Goal: Task Accomplishment & Management: Complete application form

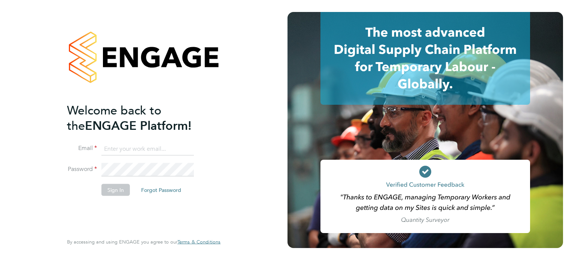
click at [130, 148] on input at bounding box center [147, 148] width 92 height 13
type input "[PERSON_NAME][EMAIL_ADDRESS][PERSON_NAME][DOMAIN_NAME]"
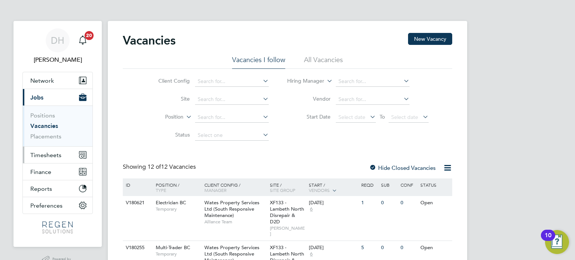
click at [61, 152] on button "Timesheets" at bounding box center [58, 155] width 70 height 16
click at [44, 155] on span "Timesheets" at bounding box center [45, 155] width 31 height 7
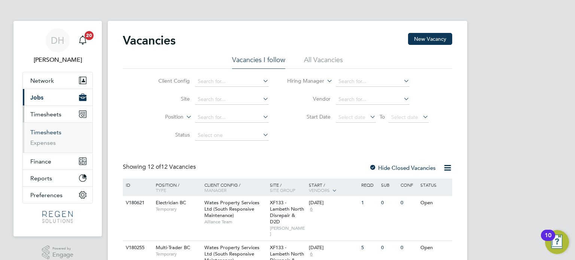
click at [52, 131] on link "Timesheets" at bounding box center [45, 132] width 31 height 7
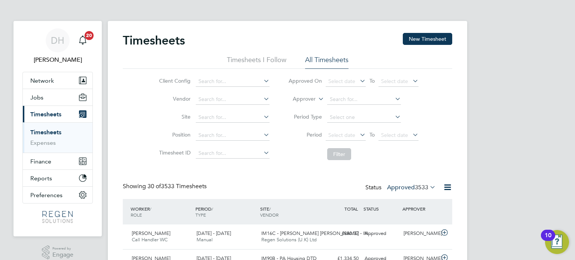
click at [418, 40] on button "New Timesheet" at bounding box center [427, 39] width 49 height 12
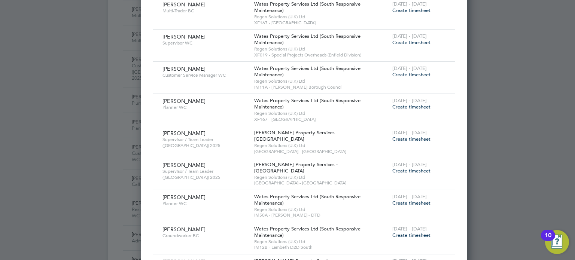
click at [392, 200] on span "Create timesheet" at bounding box center [411, 203] width 38 height 6
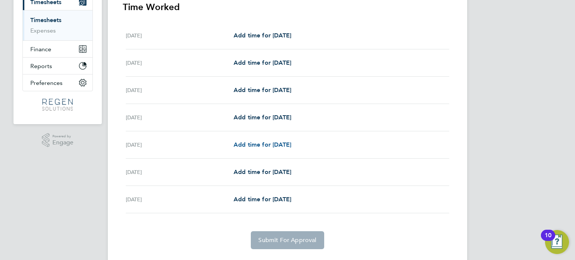
click at [263, 147] on span "Add time for [DATE]" at bounding box center [262, 144] width 58 height 7
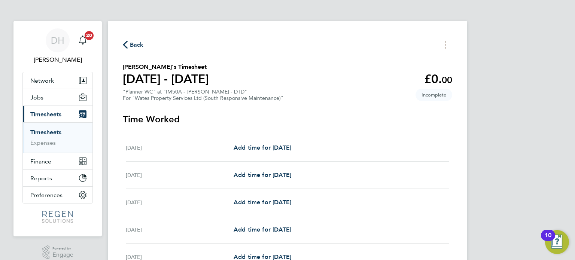
select select "30"
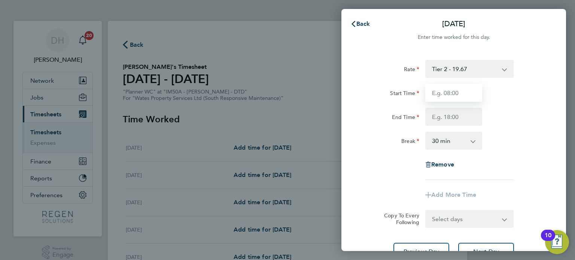
drag, startPoint x: 458, startPoint y: 92, endPoint x: 460, endPoint y: 98, distance: 6.6
click at [458, 92] on input "Start Time" at bounding box center [453, 93] width 57 height 18
type input "08:00"
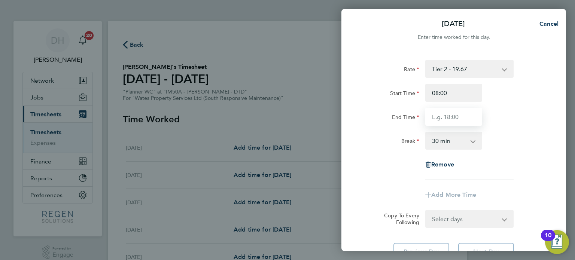
click at [456, 118] on input "End Time" at bounding box center [453, 117] width 57 height 18
type input "17:00"
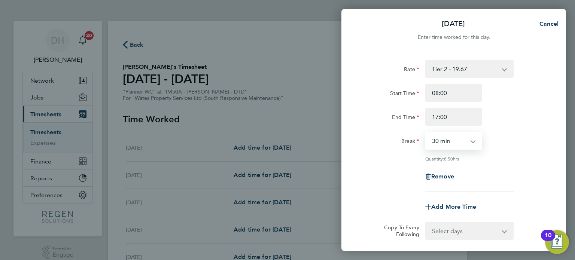
drag, startPoint x: 460, startPoint y: 142, endPoint x: 456, endPoint y: 148, distance: 7.3
click at [460, 142] on select "0 min 15 min 30 min 45 min 60 min 75 min 90 min" at bounding box center [449, 140] width 46 height 16
select select "60"
click at [426, 132] on select "0 min 15 min 30 min 45 min 60 min 75 min 90 min" at bounding box center [449, 140] width 46 height 16
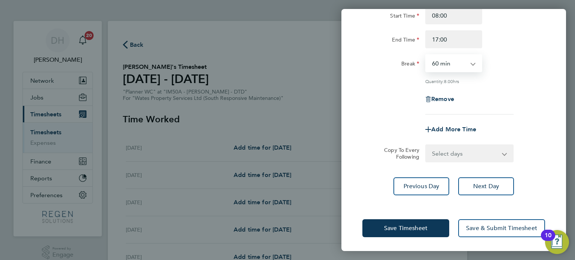
click at [459, 149] on select "Select days Day [DATE] [DATE]" at bounding box center [465, 153] width 79 height 16
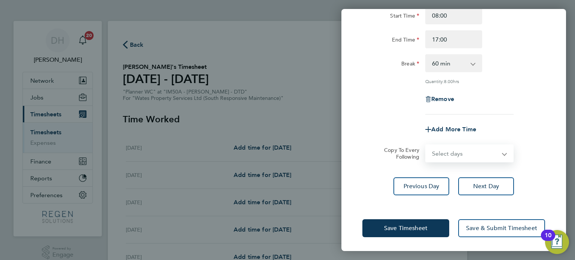
click at [454, 153] on select "Select days Day [DATE] [DATE]" at bounding box center [465, 153] width 79 height 16
select select "THU"
click at [426, 145] on select "Select days Day [DATE] [DATE]" at bounding box center [465, 153] width 79 height 16
select select "[DATE]"
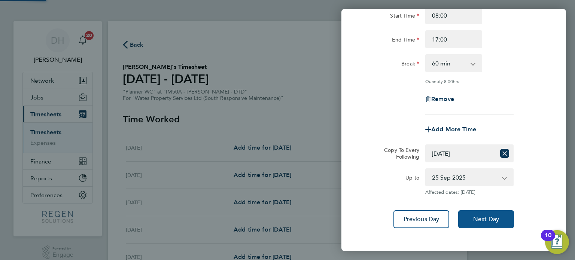
click at [477, 222] on span "Next Day" at bounding box center [486, 219] width 26 height 7
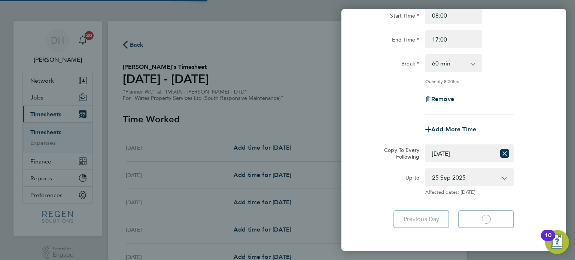
select select "60"
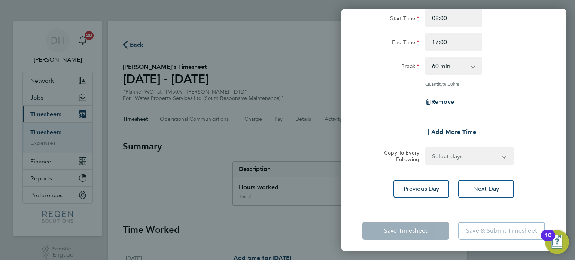
click at [452, 162] on select "Select days [DATE]" at bounding box center [465, 156] width 79 height 16
select select "FRI"
click at [426, 148] on select "Select days [DATE]" at bounding box center [465, 156] width 79 height 16
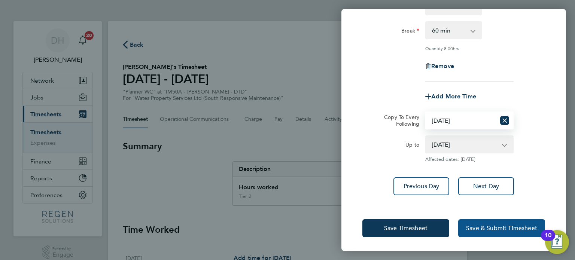
click at [503, 227] on span "Save & Submit Timesheet" at bounding box center [501, 228] width 71 height 7
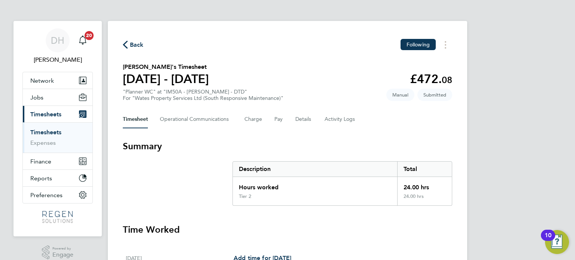
click at [135, 46] on span "Back" at bounding box center [137, 44] width 14 height 9
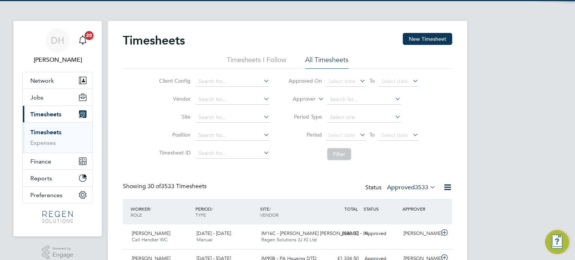
scroll to position [19, 65]
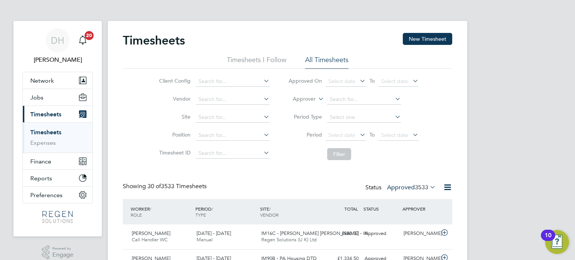
click at [426, 37] on button "New Timesheet" at bounding box center [427, 39] width 49 height 12
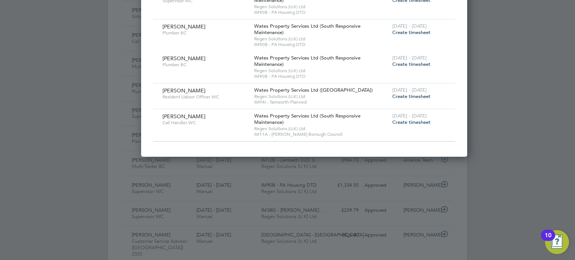
click at [392, 119] on span "Create timesheet" at bounding box center [411, 122] width 38 height 6
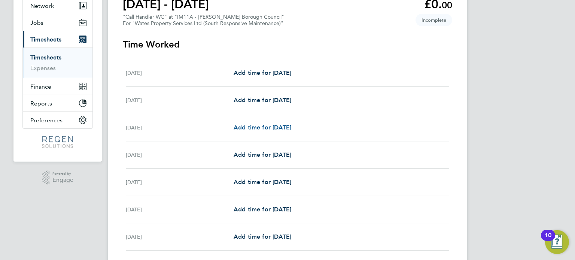
click at [274, 129] on span "Add time for [DATE]" at bounding box center [262, 127] width 58 height 7
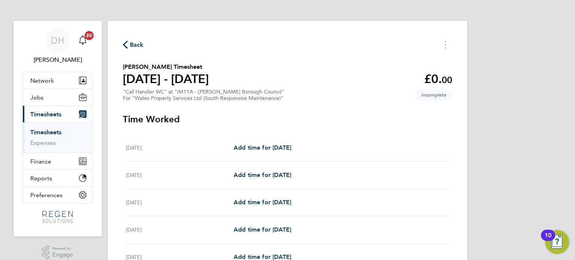
select select "30"
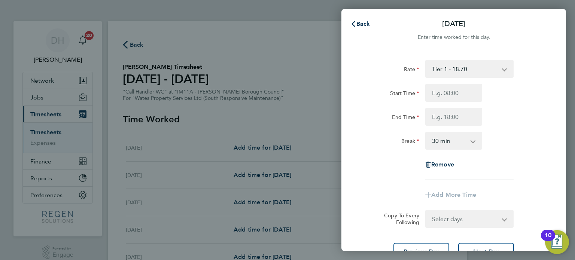
click at [455, 75] on select "Tier 1 - 18.70 Tier 2 - 18.86" at bounding box center [465, 69] width 78 height 16
click at [513, 109] on div "End Time" at bounding box center [453, 117] width 189 height 18
click at [468, 92] on input "Start Time" at bounding box center [453, 93] width 57 height 18
click at [475, 73] on select "Tier 1 - 18.70 Tier 2 - 18.86" at bounding box center [465, 69] width 78 height 16
drag, startPoint x: 529, startPoint y: 91, endPoint x: 431, endPoint y: 104, distance: 98.9
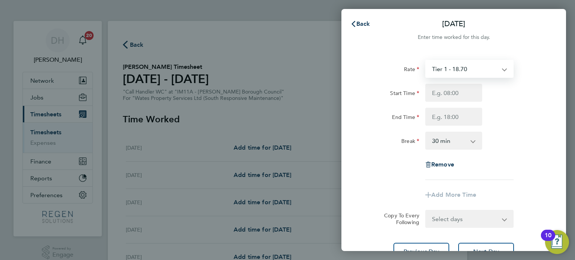
click at [530, 91] on div "Start Time" at bounding box center [453, 93] width 189 height 18
drag, startPoint x: 431, startPoint y: 104, endPoint x: 443, endPoint y: 92, distance: 16.4
click at [432, 103] on div "Start Time End Time" at bounding box center [453, 105] width 189 height 42
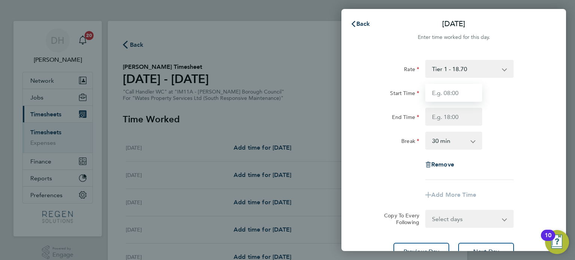
drag, startPoint x: 443, startPoint y: 92, endPoint x: 451, endPoint y: 101, distance: 11.7
click at [443, 92] on input "Start Time" at bounding box center [453, 93] width 57 height 18
type input "08:00"
click at [455, 118] on input "End Time" at bounding box center [453, 117] width 57 height 18
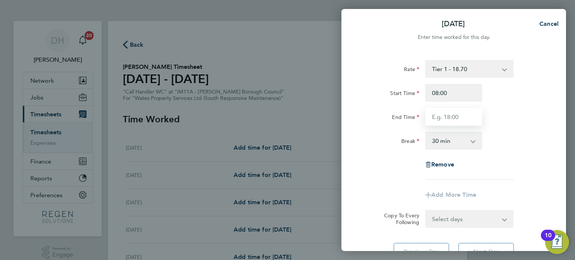
type input "17:00"
click at [451, 141] on select "0 min 15 min 30 min 45 min 60 min 75 min 90 min" at bounding box center [449, 140] width 46 height 16
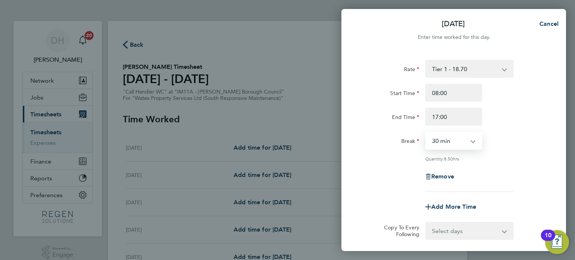
select select "60"
click at [426, 132] on select "0 min 15 min 30 min 45 min 60 min 75 min 90 min" at bounding box center [449, 140] width 46 height 16
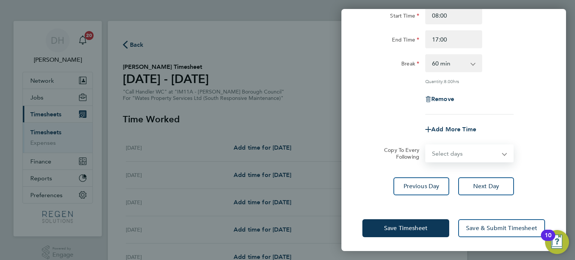
click at [466, 155] on select "Select days Day [DATE] [DATE] [DATE] [DATE]" at bounding box center [465, 153] width 79 height 16
click at [464, 158] on select "Select days Day [DATE] [DATE] [DATE] [DATE]" at bounding box center [465, 153] width 79 height 16
select select "TUE"
click at [426, 145] on select "Select days Day [DATE] [DATE] [DATE] [DATE]" at bounding box center [465, 153] width 79 height 16
select select "[DATE]"
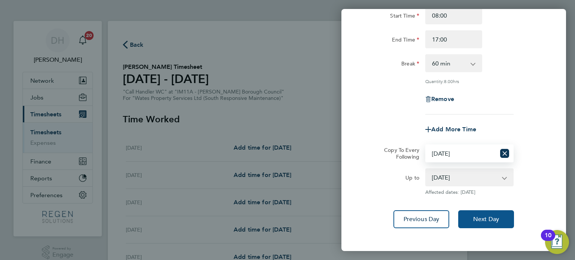
click at [492, 217] on span "Next Day" at bounding box center [486, 219] width 26 height 7
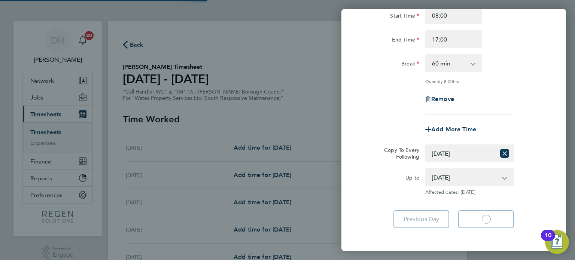
select select "60"
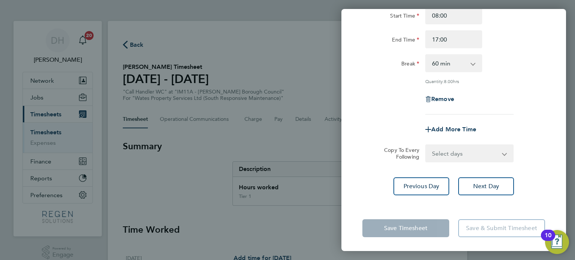
click at [460, 158] on select "Select days Day [DATE] [DATE] [DATE]" at bounding box center [465, 153] width 79 height 16
click at [453, 156] on select "Select days Day [DATE] [DATE] [DATE]" at bounding box center [465, 153] width 79 height 16
select select "WED"
click at [426, 145] on select "Select days Day [DATE] [DATE] [DATE]" at bounding box center [465, 153] width 79 height 16
select select "[DATE]"
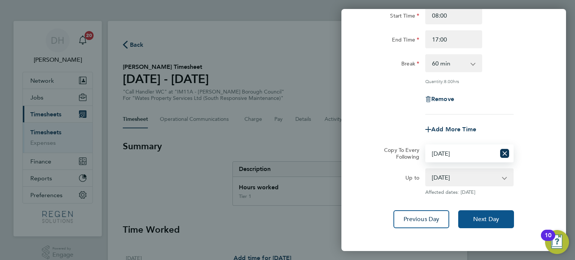
click at [488, 216] on span "Next Day" at bounding box center [486, 219] width 26 height 7
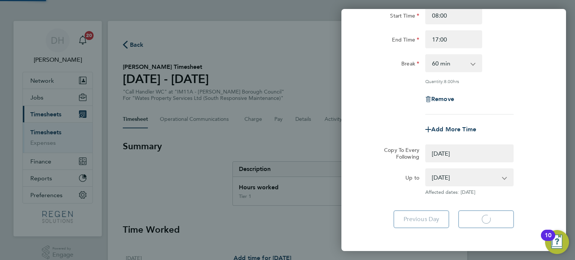
select select "0: null"
select select "60"
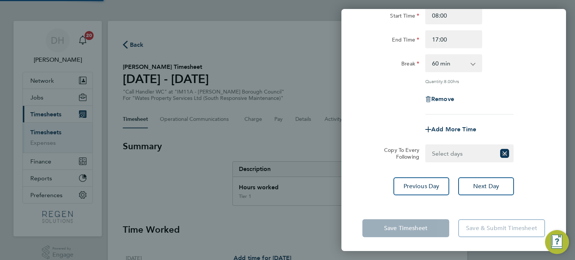
click at [460, 153] on select "Select days Day [DATE] [DATE]" at bounding box center [461, 153] width 70 height 16
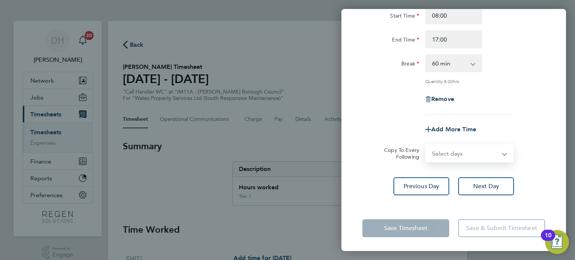
select select "THU"
click at [426, 145] on select "Select days Day [DATE] [DATE]" at bounding box center [465, 153] width 79 height 16
select select "[DATE]"
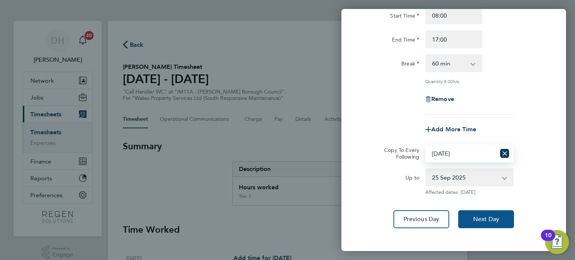
click at [492, 223] on button "Next Day" at bounding box center [486, 219] width 56 height 18
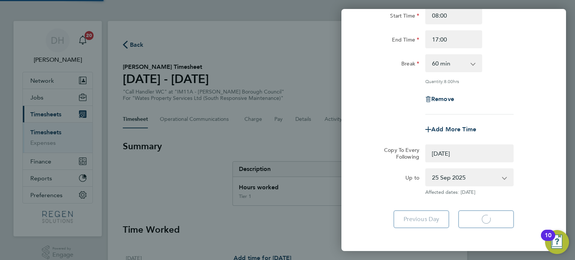
select select "0: null"
select select "60"
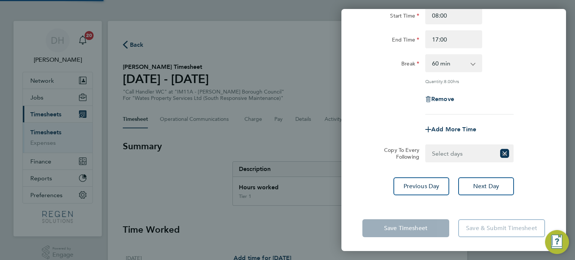
drag, startPoint x: 447, startPoint y: 152, endPoint x: 449, endPoint y: 158, distance: 6.3
click at [447, 152] on select "Select days [DATE]" at bounding box center [461, 153] width 70 height 16
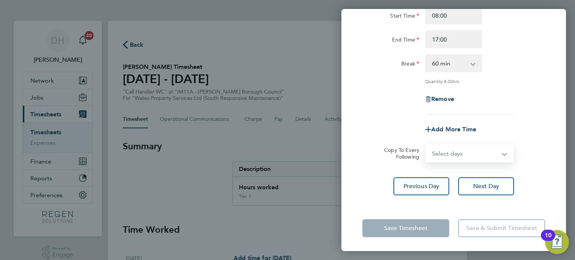
select select "FRI"
click at [426, 145] on select "Select days [DATE]" at bounding box center [465, 153] width 79 height 16
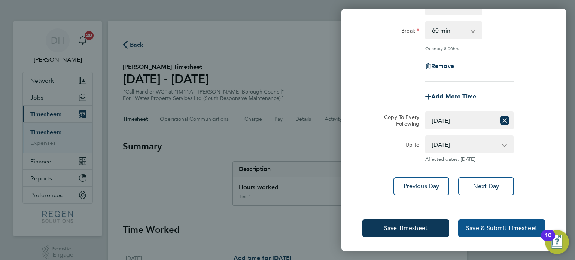
click at [500, 226] on span "Save & Submit Timesheet" at bounding box center [501, 228] width 71 height 7
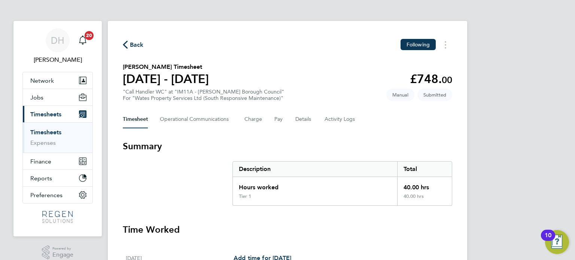
click at [134, 43] on span "Back" at bounding box center [137, 44] width 14 height 9
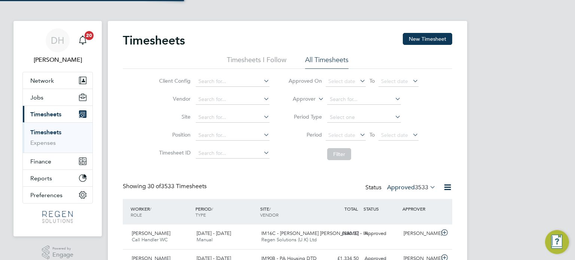
scroll to position [19, 65]
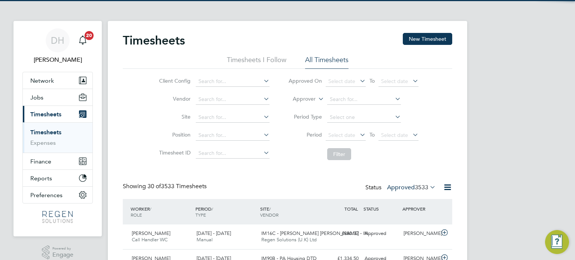
click at [415, 33] on button "New Timesheet" at bounding box center [427, 39] width 49 height 12
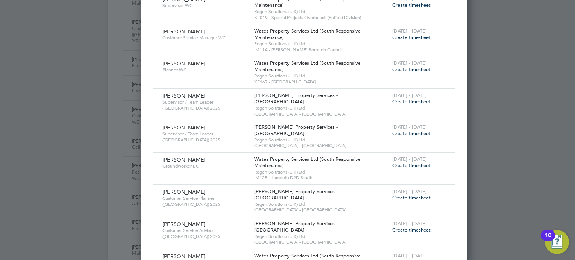
click at [392, 227] on span "Create timesheet" at bounding box center [411, 230] width 38 height 6
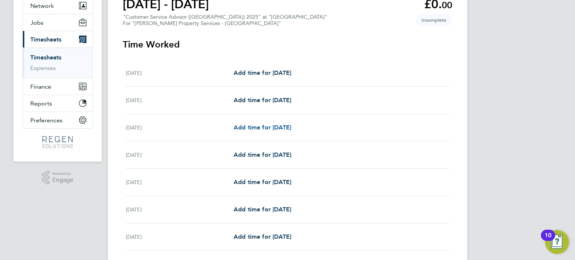
click at [261, 130] on span "Add time for [DATE]" at bounding box center [262, 127] width 58 height 7
select select "60"
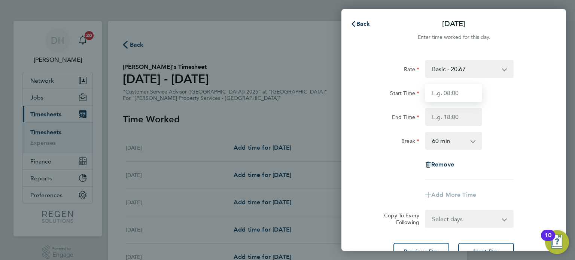
click at [459, 91] on input "Start Time" at bounding box center [453, 93] width 57 height 18
type input "11:00"
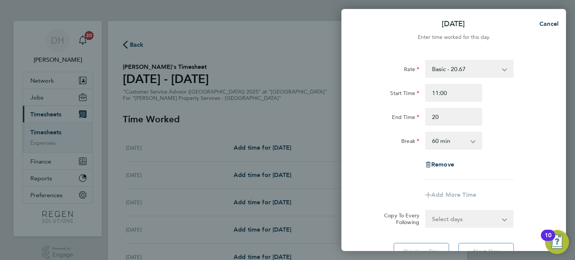
type input "20:00"
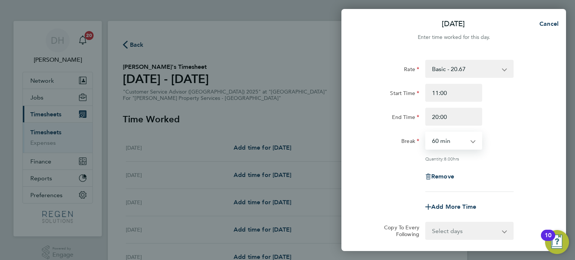
click at [454, 141] on select "0 min 15 min 30 min 45 min 60 min 75 min 90 min" at bounding box center [449, 140] width 46 height 16
click at [426, 132] on select "0 min 15 min 30 min 45 min 60 min 75 min 90 min" at bounding box center [449, 140] width 46 height 16
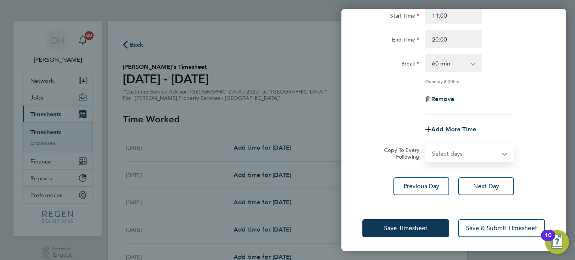
click at [476, 146] on select "Select days Day [DATE] [DATE] [DATE] [DATE]" at bounding box center [465, 153] width 79 height 16
select select "TUE"
click at [426, 145] on select "Select days Day [DATE] [DATE] [DATE] [DATE]" at bounding box center [465, 153] width 79 height 16
select select "[DATE]"
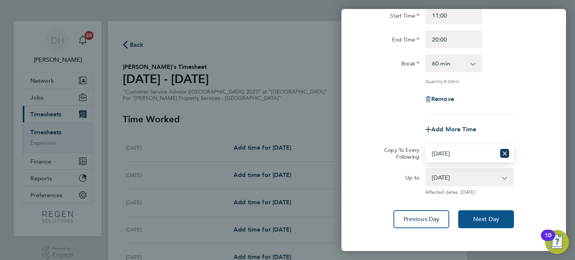
click at [480, 216] on span "Next Day" at bounding box center [486, 219] width 26 height 7
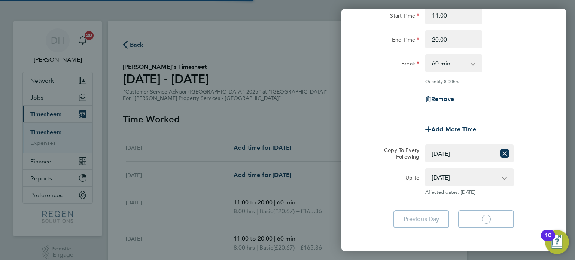
select select "60"
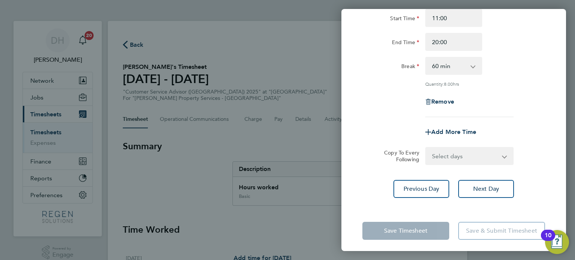
click at [455, 157] on select "Select days Day [DATE] [DATE] [DATE]" at bounding box center [465, 156] width 79 height 16
select select "WED"
click at [426, 148] on select "Select days Day [DATE] [DATE] [DATE]" at bounding box center [465, 156] width 79 height 16
select select "[DATE]"
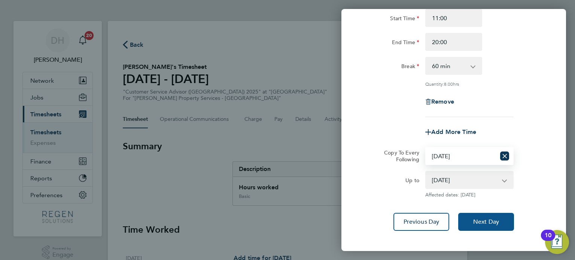
click at [472, 225] on button "Next Day" at bounding box center [486, 222] width 56 height 18
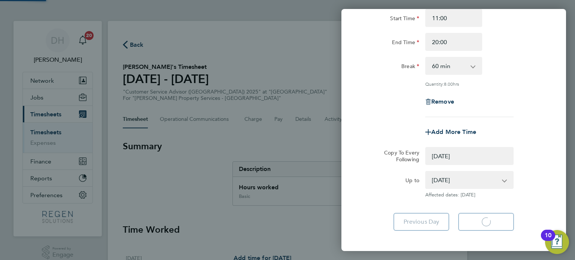
select select "0: null"
select select "60"
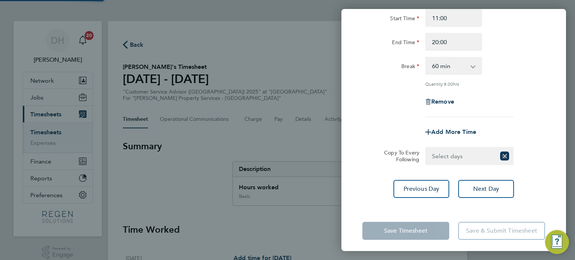
drag, startPoint x: 442, startPoint y: 158, endPoint x: 446, endPoint y: 163, distance: 6.4
click at [442, 158] on select "Select days Day [DATE] [DATE]" at bounding box center [461, 156] width 70 height 16
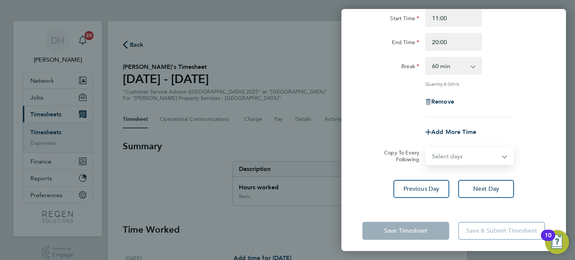
select select "THU"
click at [426, 148] on select "Select days Day [DATE] [DATE]" at bounding box center [465, 156] width 79 height 16
select select "[DATE]"
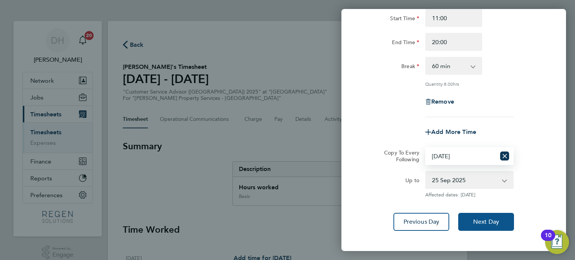
drag, startPoint x: 482, startPoint y: 224, endPoint x: 470, endPoint y: 195, distance: 31.2
click at [482, 224] on span "Next Day" at bounding box center [486, 221] width 26 height 7
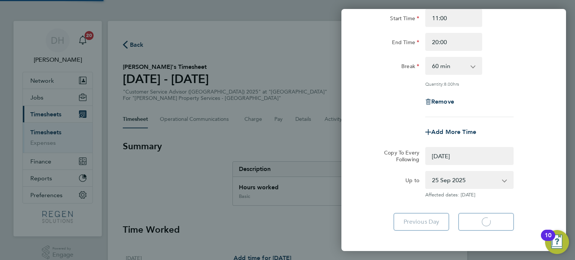
select select "0: null"
select select "60"
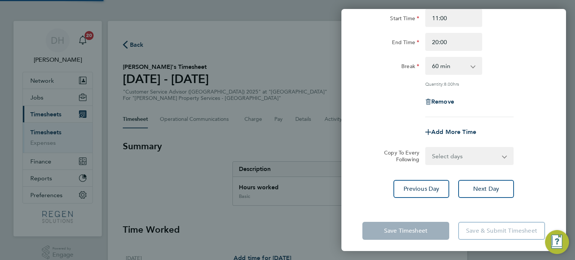
click at [446, 158] on select "Select days [DATE]" at bounding box center [461, 156] width 70 height 16
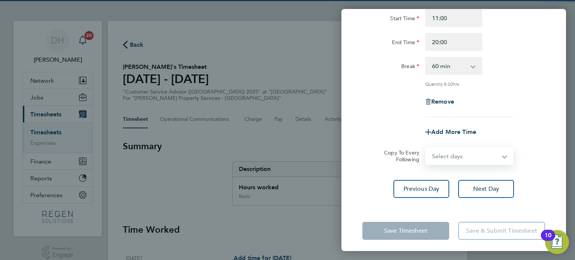
select select "FRI"
click at [426, 148] on select "Select days [DATE]" at bounding box center [465, 156] width 79 height 16
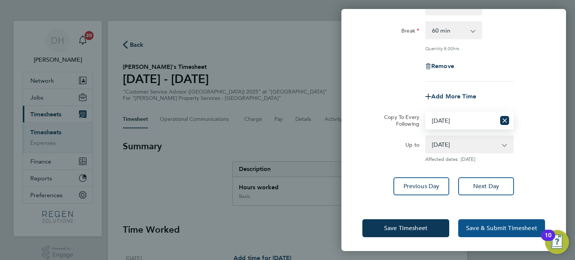
click at [494, 225] on span "Save & Submit Timesheet" at bounding box center [501, 228] width 71 height 7
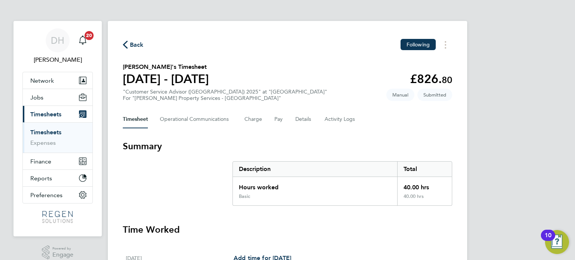
click at [131, 46] on span "Back" at bounding box center [137, 44] width 14 height 9
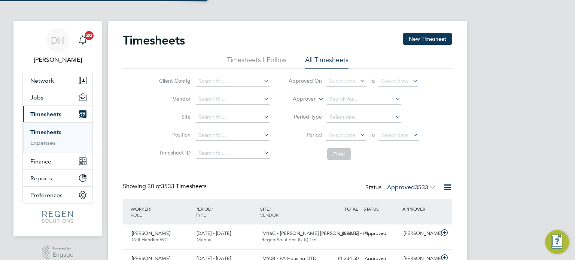
scroll to position [19, 65]
click at [436, 39] on button "New Timesheet" at bounding box center [427, 39] width 49 height 12
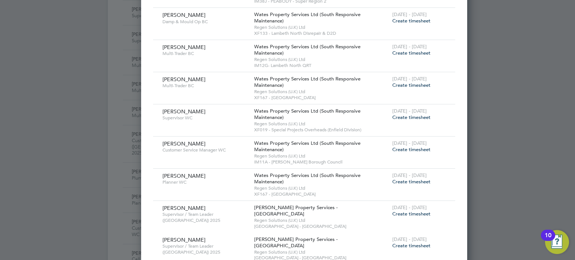
click at [392, 146] on span "Create timesheet" at bounding box center [411, 149] width 38 height 6
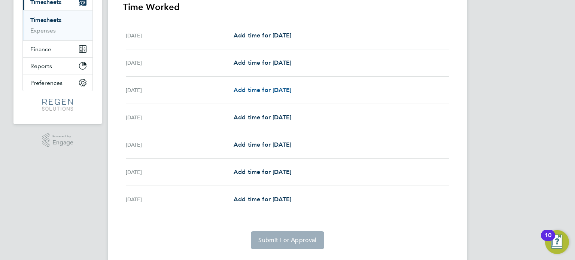
click at [275, 89] on span "Add time for [DATE]" at bounding box center [262, 89] width 58 height 7
select select "30"
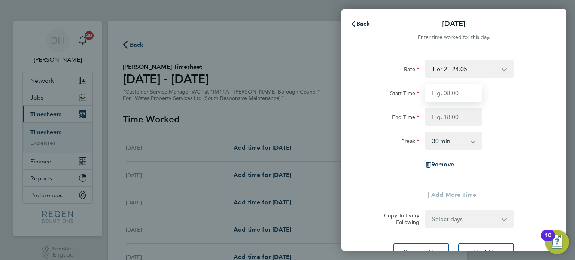
drag, startPoint x: 457, startPoint y: 95, endPoint x: 461, endPoint y: 98, distance: 4.5
click at [457, 95] on input "Start Time" at bounding box center [453, 93] width 57 height 18
type input "08:00"
click at [462, 114] on input "End Time" at bounding box center [453, 117] width 57 height 18
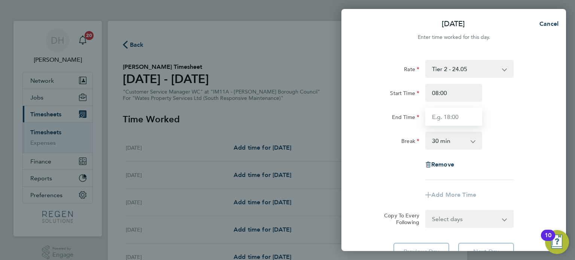
type input "17:00"
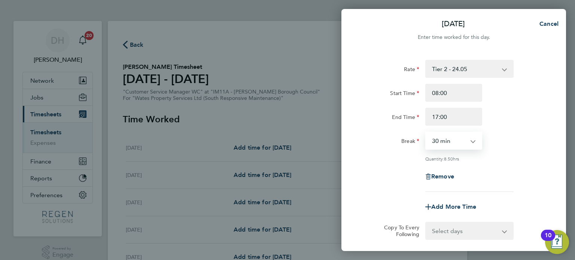
drag, startPoint x: 449, startPoint y: 143, endPoint x: 449, endPoint y: 148, distance: 5.3
click at [449, 143] on select "0 min 15 min 30 min 45 min 60 min 75 min 90 min" at bounding box center [449, 140] width 46 height 16
select select "60"
click at [426, 132] on select "0 min 15 min 30 min 45 min 60 min 75 min 90 min" at bounding box center [449, 140] width 46 height 16
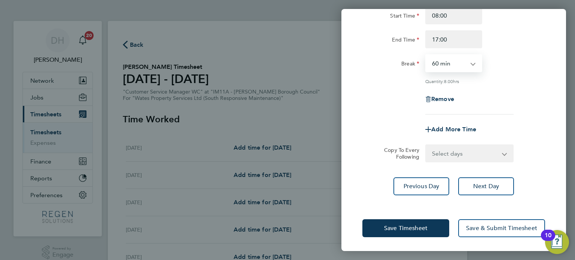
drag, startPoint x: 451, startPoint y: 156, endPoint x: 452, endPoint y: 161, distance: 4.7
click at [451, 156] on select "Select days Day [DATE] [DATE] [DATE] [DATE]" at bounding box center [465, 153] width 79 height 16
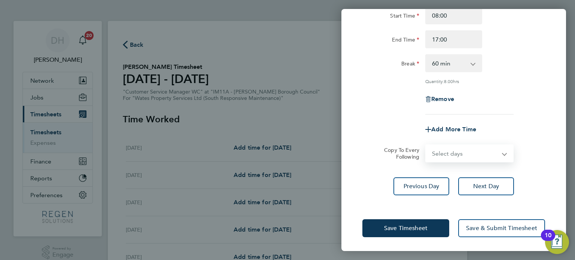
click at [449, 155] on select "Select days Day [DATE] [DATE] [DATE] [DATE]" at bounding box center [465, 153] width 79 height 16
select select "TUE"
click at [426, 145] on select "Select days Day [DATE] [DATE] [DATE] [DATE]" at bounding box center [465, 153] width 79 height 16
select select "[DATE]"
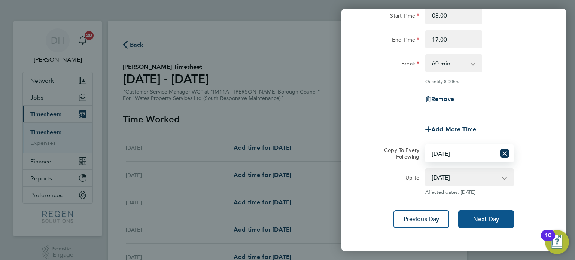
click at [485, 221] on span "Next Day" at bounding box center [486, 219] width 26 height 7
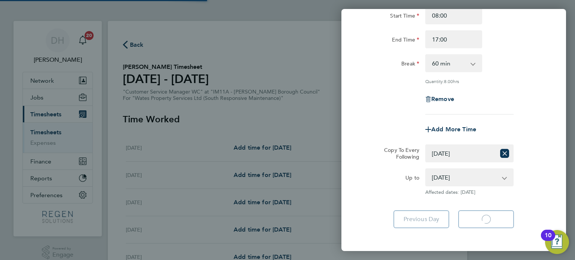
select select "60"
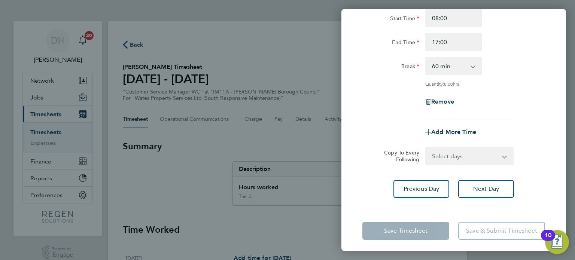
click at [445, 153] on select "Select days Day [DATE] [DATE] [DATE]" at bounding box center [465, 156] width 79 height 16
click at [450, 164] on div "Select days Day [DATE] [DATE] [DATE]" at bounding box center [469, 156] width 88 height 18
click at [448, 158] on select "Select days Day [DATE] [DATE] [DATE]" at bounding box center [465, 156] width 79 height 16
select select "WED"
click at [426, 148] on select "Select days Day [DATE] [DATE] [DATE]" at bounding box center [465, 156] width 79 height 16
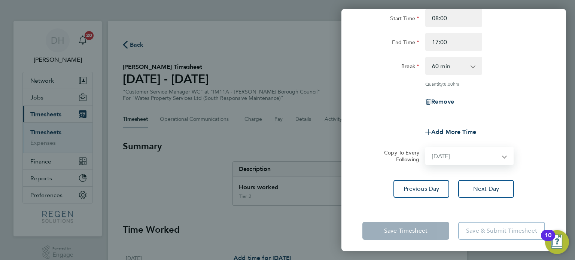
select select "[DATE]"
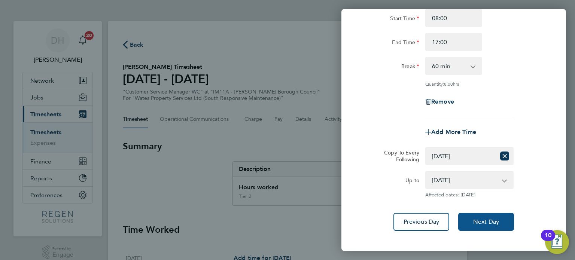
click at [473, 225] on button "Next Day" at bounding box center [486, 222] width 56 height 18
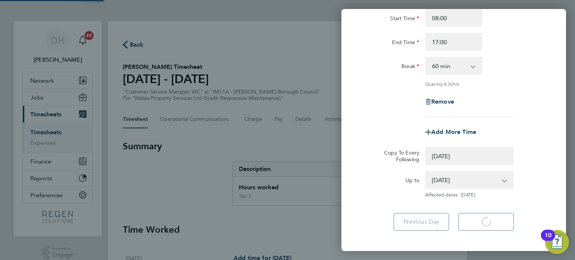
select select "0: null"
select select "60"
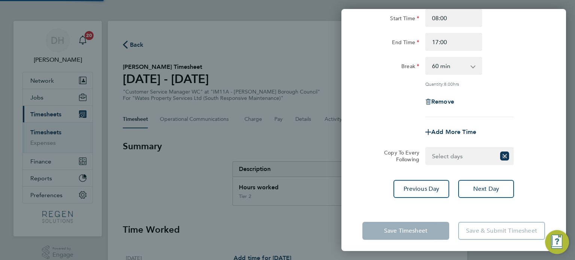
click at [450, 157] on select "Select days Day [DATE] [DATE]" at bounding box center [461, 156] width 70 height 16
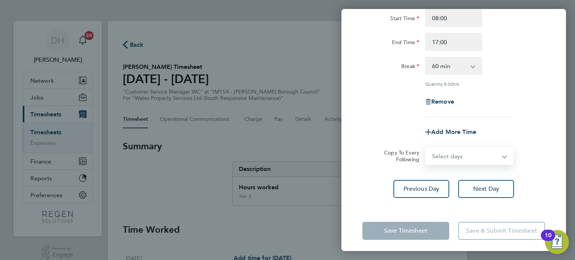
select select "THU"
click at [426, 148] on select "Select days Day [DATE] [DATE]" at bounding box center [465, 156] width 79 height 16
select select "[DATE]"
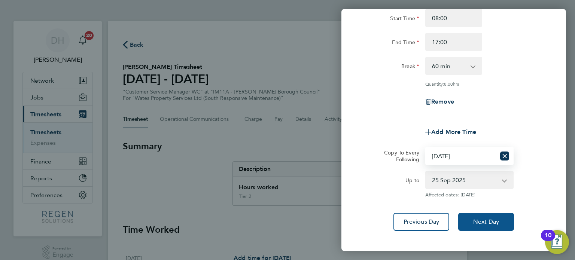
click at [498, 218] on span "Next Day" at bounding box center [486, 221] width 26 height 7
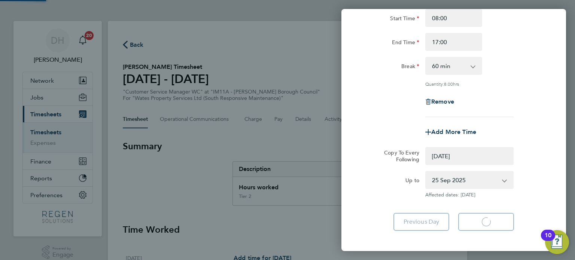
select select "0: null"
select select "60"
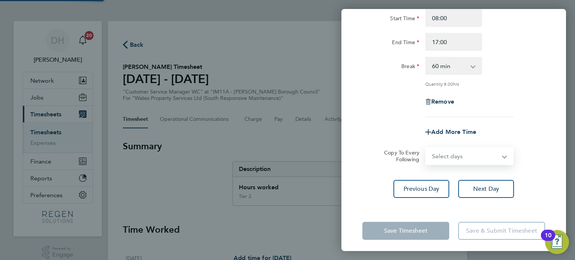
click at [461, 157] on select "Select days [DATE]" at bounding box center [461, 156] width 70 height 16
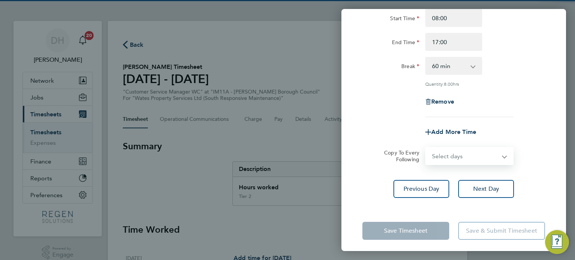
select select "FRI"
click at [426, 148] on select "Select days [DATE]" at bounding box center [465, 156] width 79 height 16
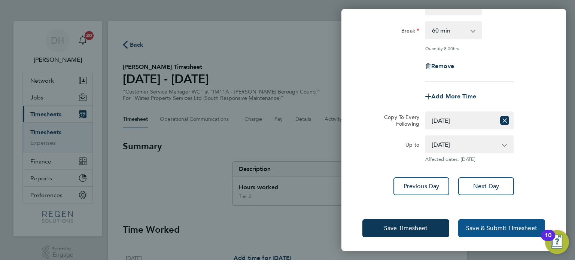
click at [487, 233] on button "Save & Submit Timesheet" at bounding box center [501, 228] width 87 height 18
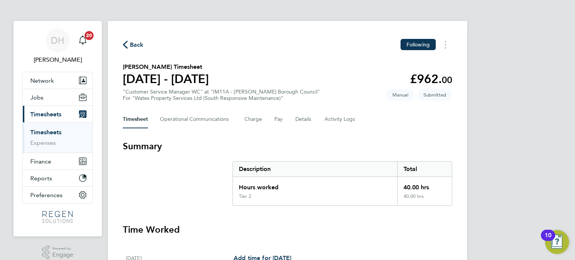
drag, startPoint x: 138, startPoint y: 46, endPoint x: 7, endPoint y: 60, distance: 131.4
click at [138, 46] on span "Back" at bounding box center [137, 44] width 14 height 9
